Goal: Information Seeking & Learning: Learn about a topic

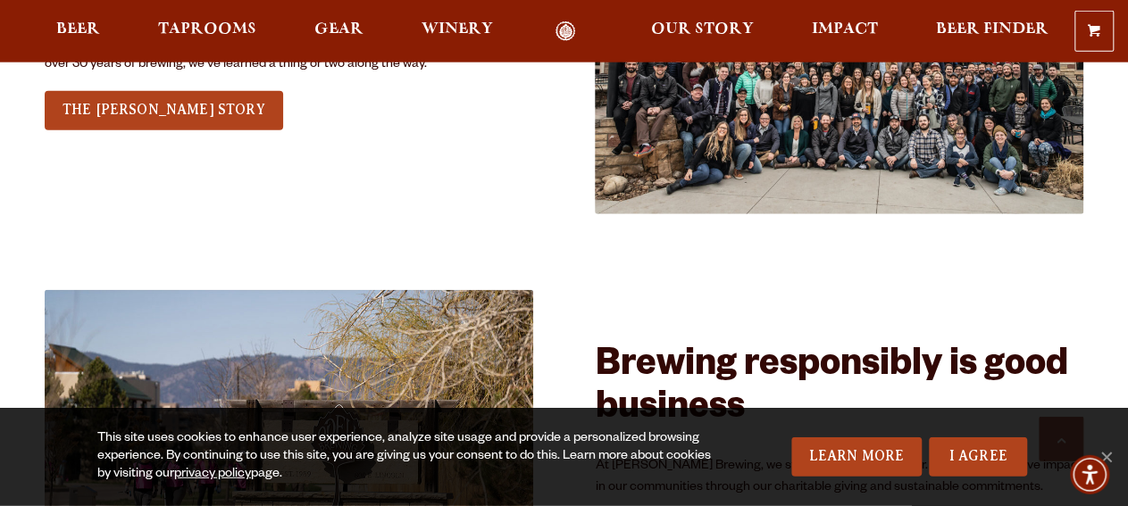
scroll to position [2101, 0]
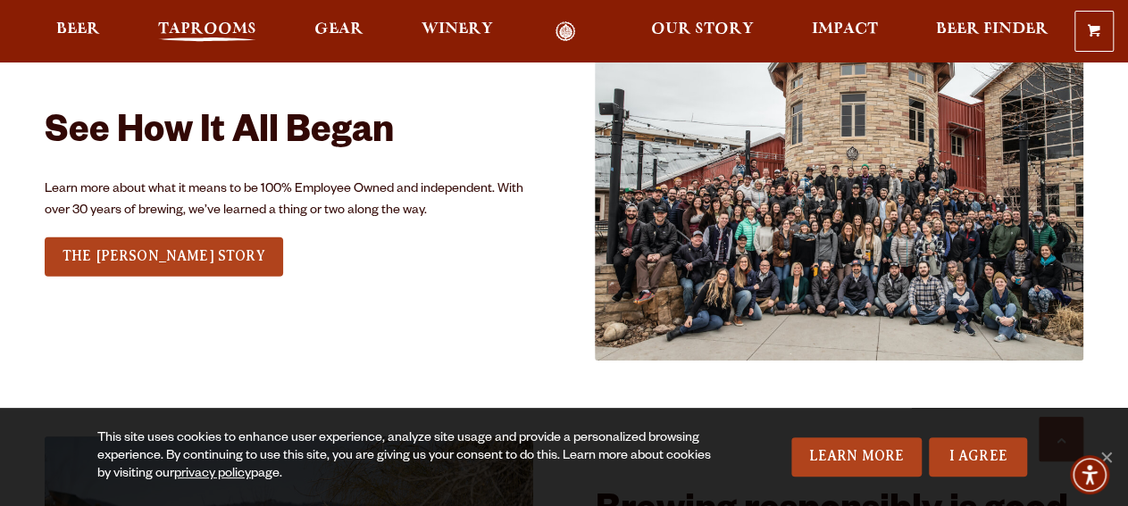
click at [233, 29] on span "Taprooms" at bounding box center [207, 29] width 98 height 14
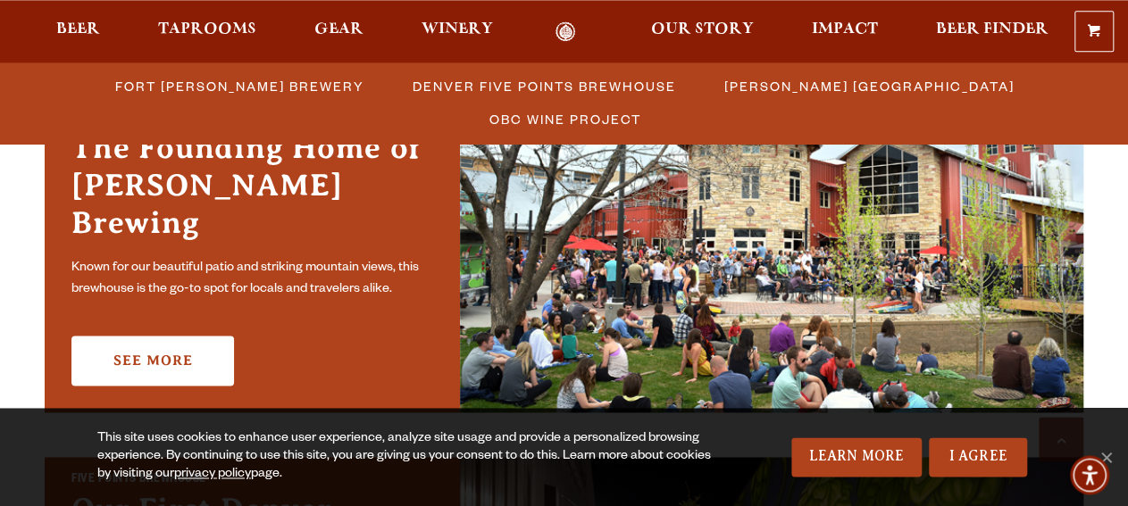
scroll to position [600, 0]
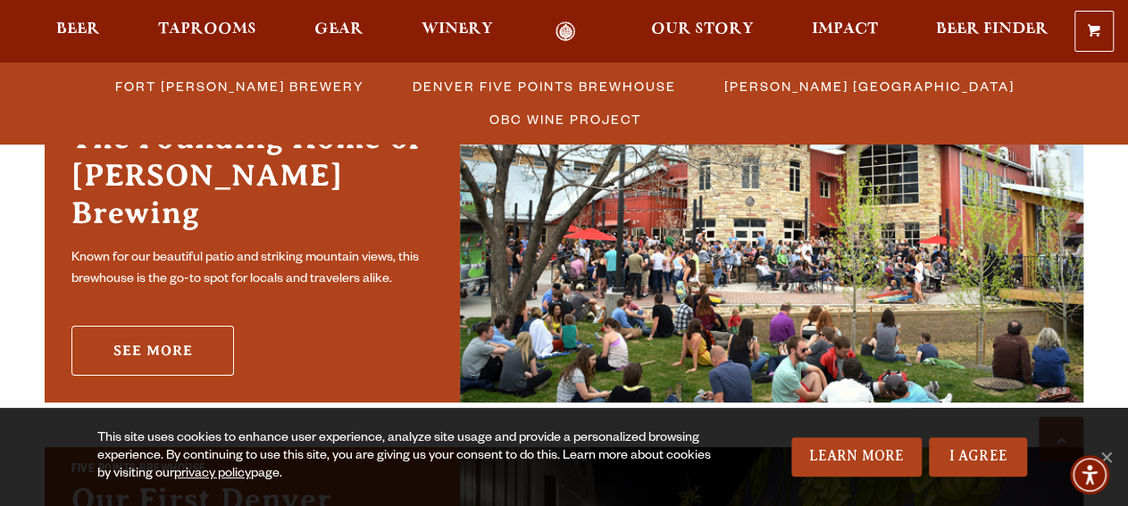
click at [183, 327] on link "See More" at bounding box center [152, 351] width 163 height 50
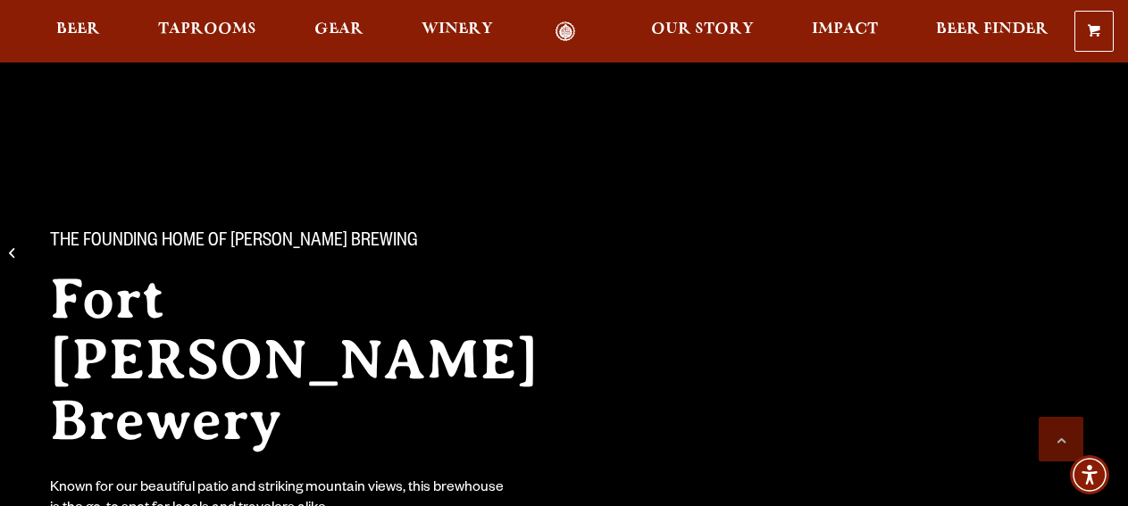
scroll to position [6379, 0]
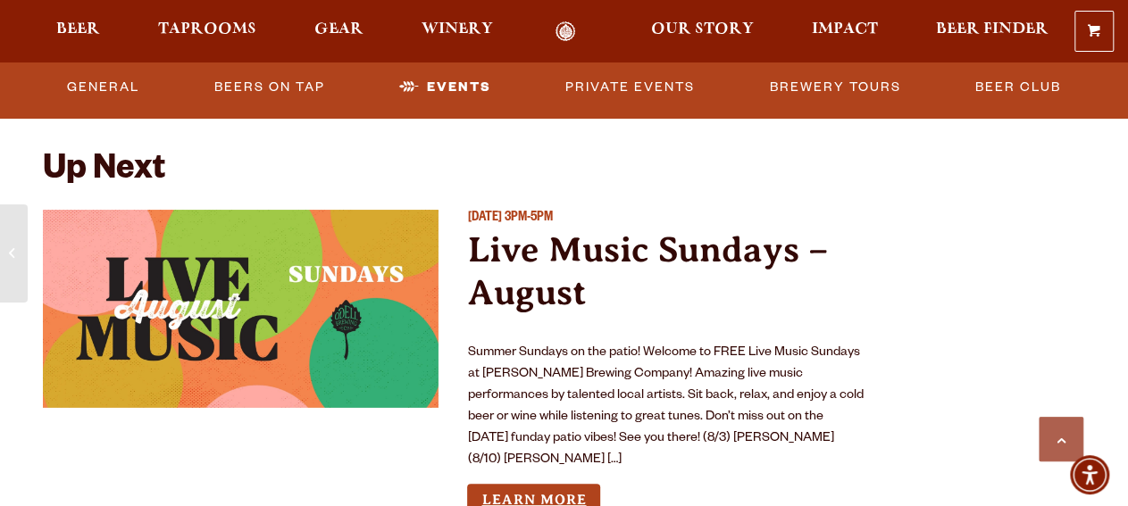
click at [564, 484] on link "Learn More" at bounding box center [533, 500] width 133 height 33
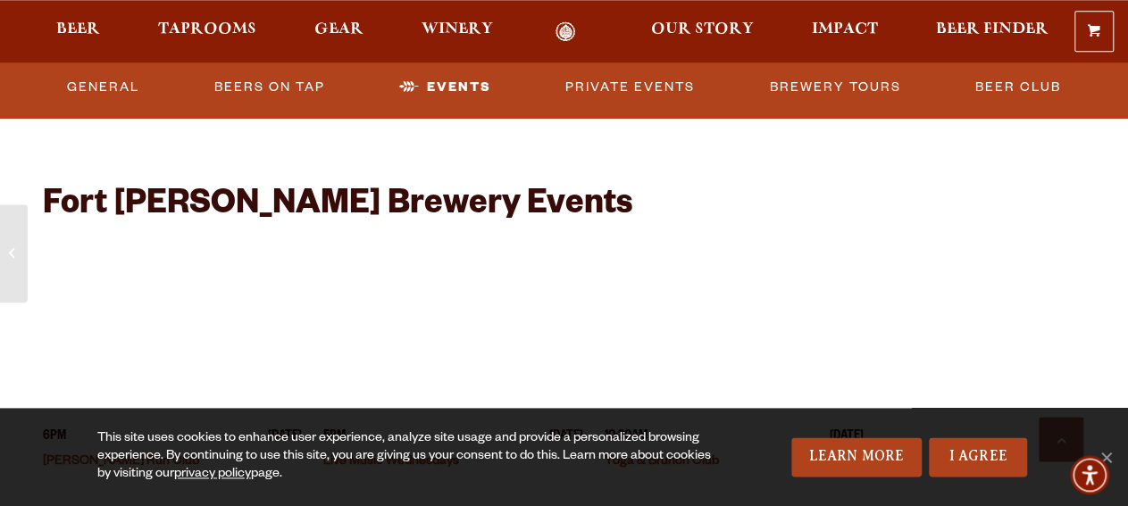
scroll to position [6780, 0]
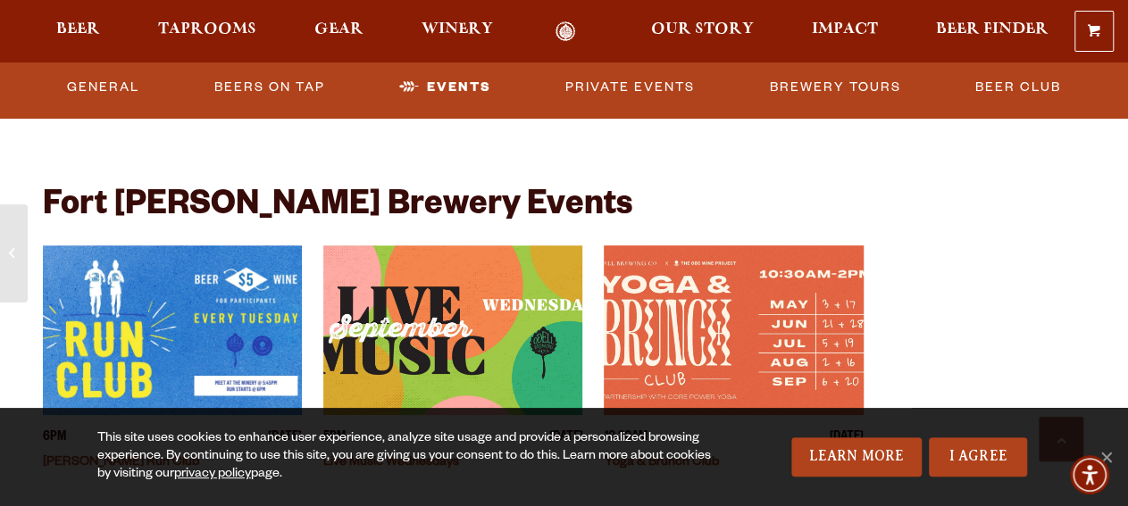
click at [463, 334] on img "View event details" at bounding box center [452, 331] width 259 height 170
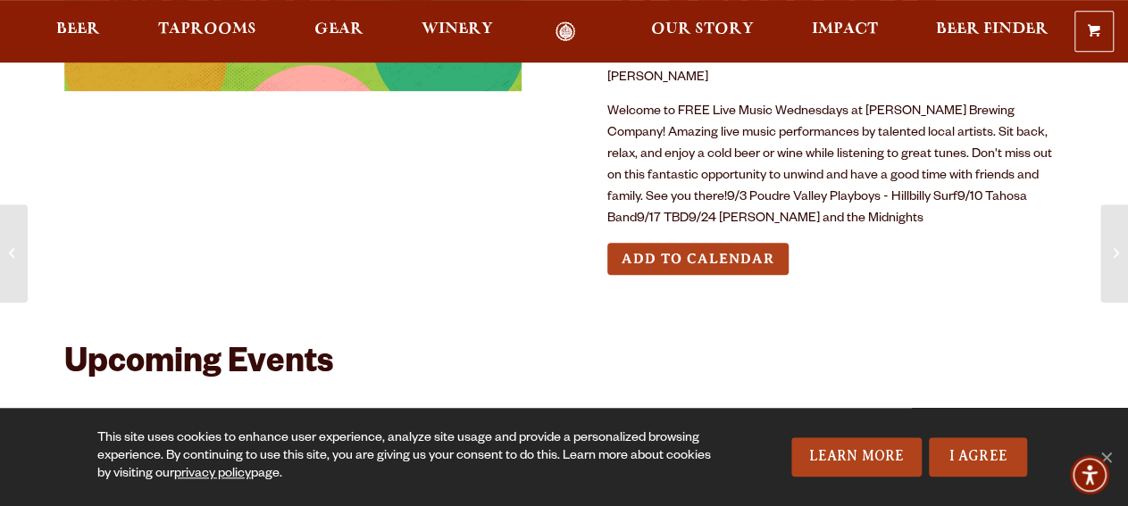
scroll to position [200, 0]
